Goal: Find specific page/section: Find specific page/section

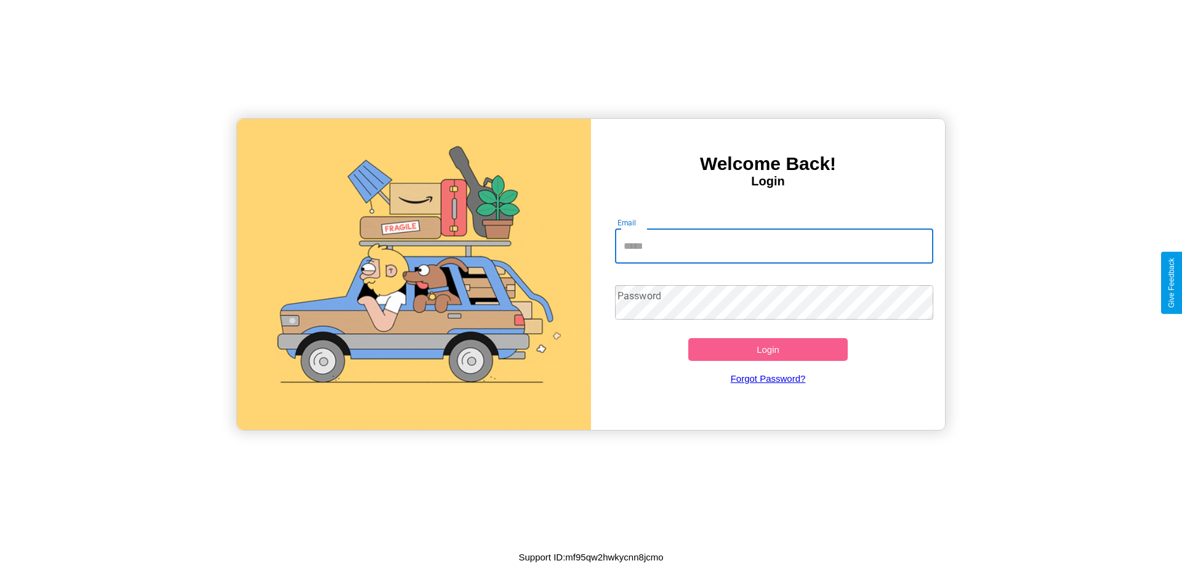
click at [774, 246] on input "Email" at bounding box center [774, 246] width 319 height 34
type input "**********"
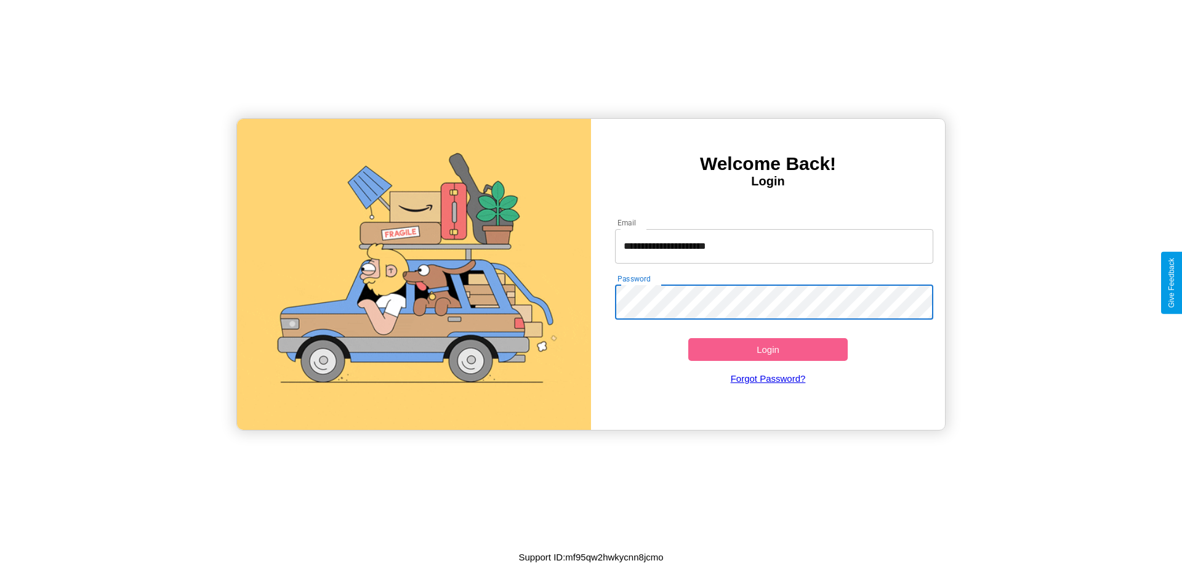
click at [768, 349] on button "Login" at bounding box center [767, 349] width 159 height 23
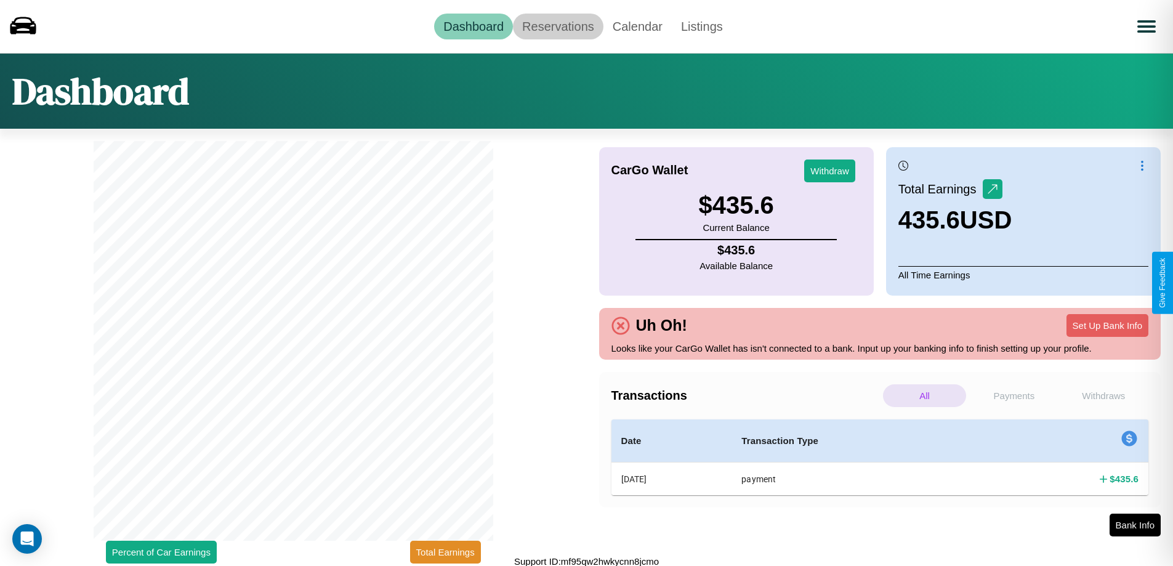
click at [558, 26] on link "Reservations" at bounding box center [558, 27] width 90 height 26
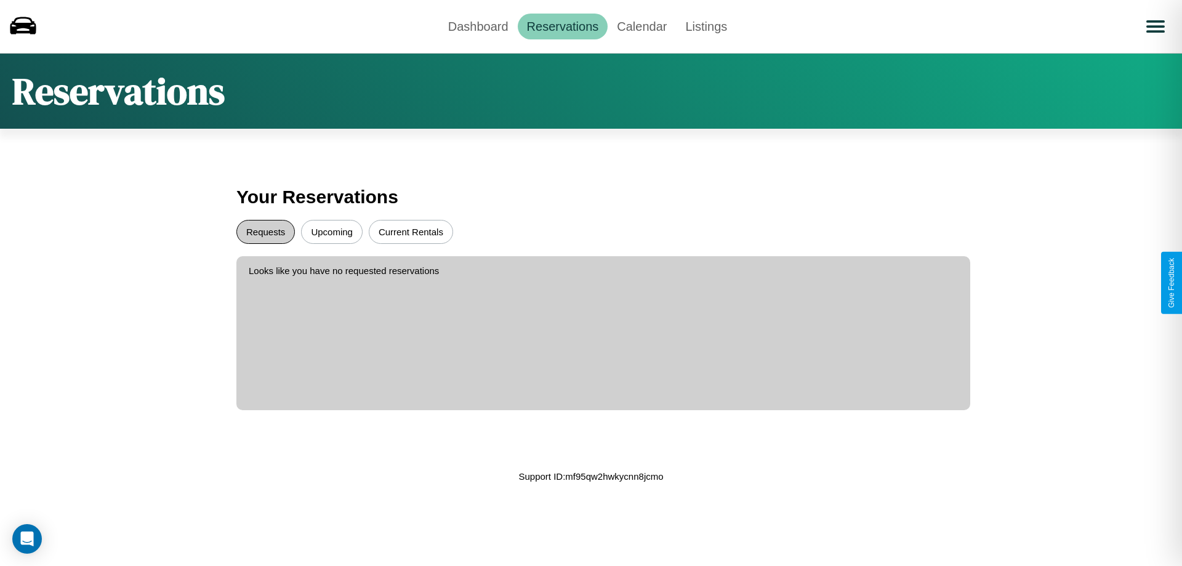
click at [265, 231] on button "Requests" at bounding box center [265, 232] width 58 height 24
click at [332, 231] on button "Upcoming" at bounding box center [332, 232] width 62 height 24
